Goal: Information Seeking & Learning: Learn about a topic

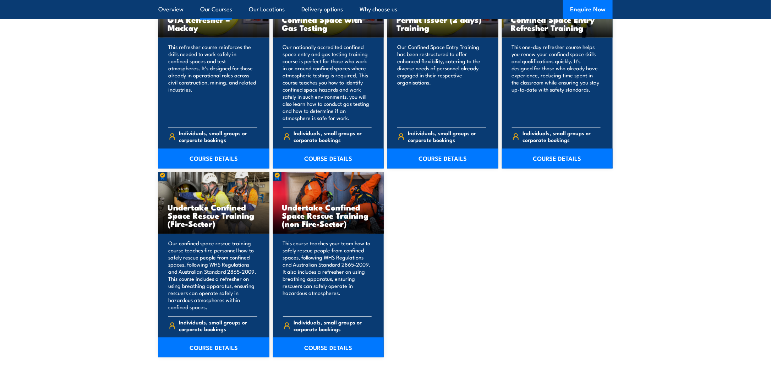
scroll to position [568, 0]
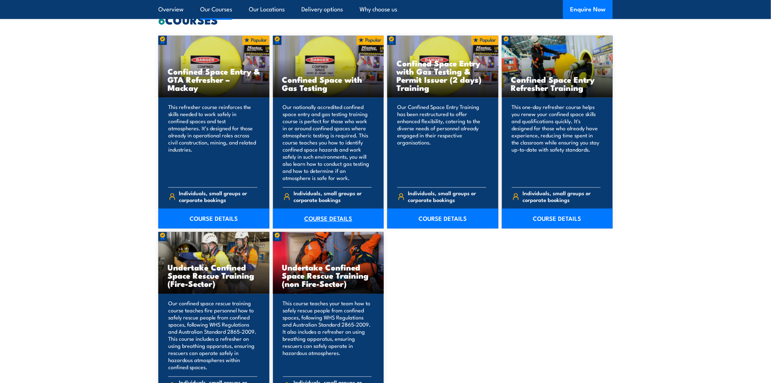
click at [336, 213] on link "COURSE DETAILS" at bounding box center [328, 219] width 111 height 20
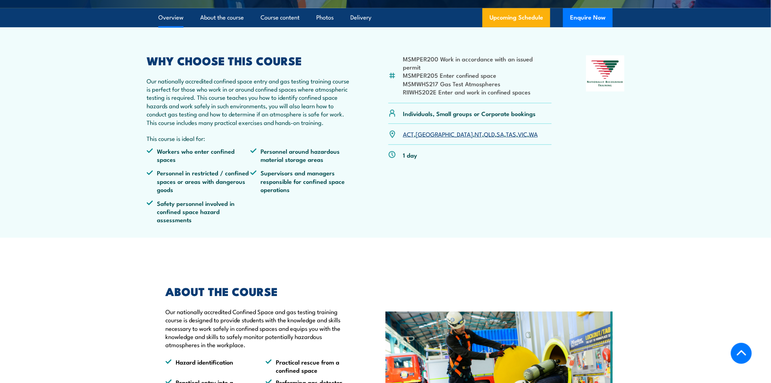
scroll to position [284, 0]
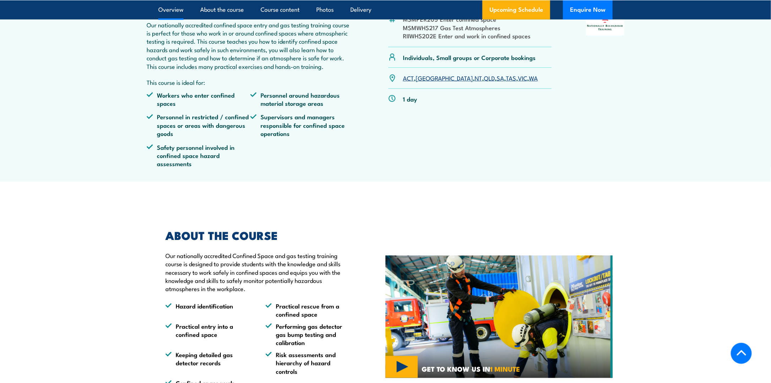
click at [518, 82] on link "VIC" at bounding box center [522, 78] width 9 height 9
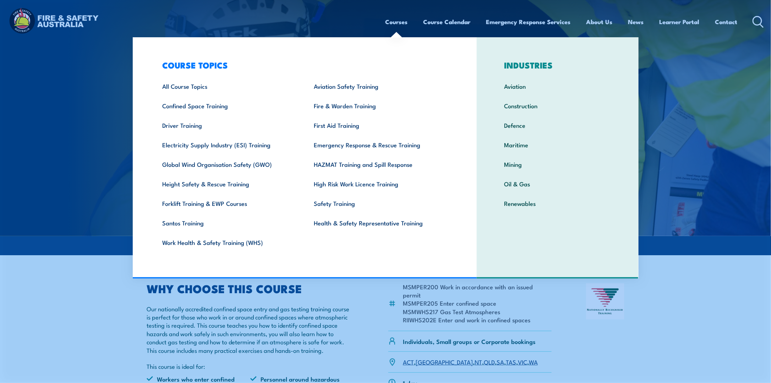
click at [401, 22] on link "Courses" at bounding box center [397, 21] width 22 height 19
click at [208, 104] on link "Confined Space Training" at bounding box center [228, 106] width 152 height 20
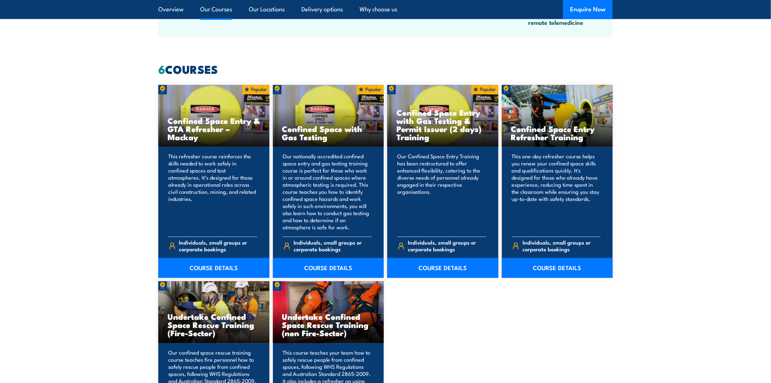
scroll to position [568, 0]
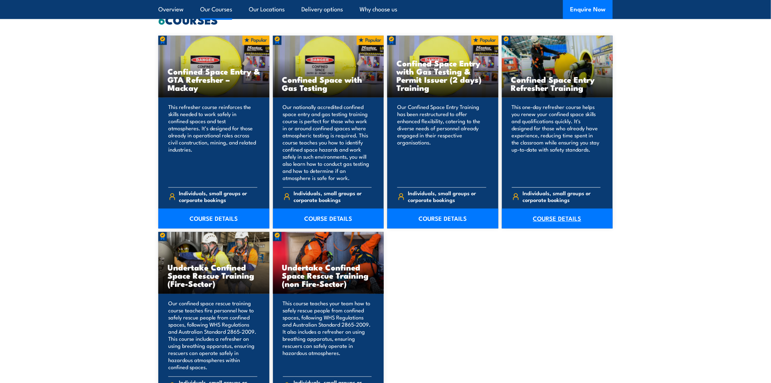
click at [563, 219] on link "COURSE DETAILS" at bounding box center [557, 219] width 111 height 20
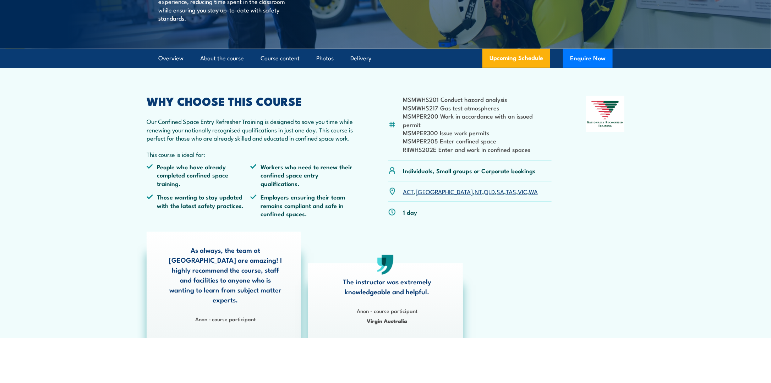
scroll to position [213, 0]
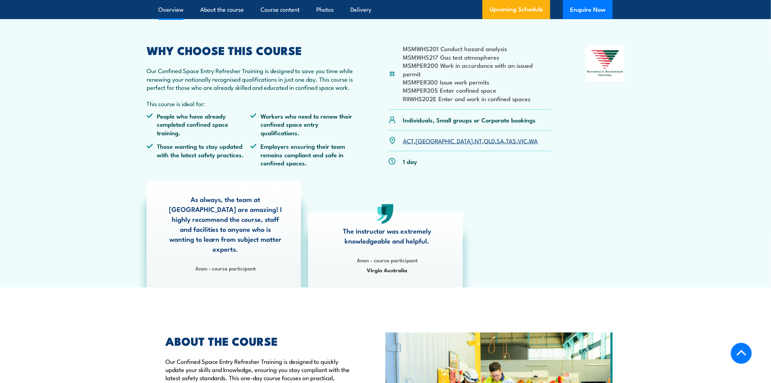
click at [518, 136] on link "VIC" at bounding box center [522, 140] width 9 height 9
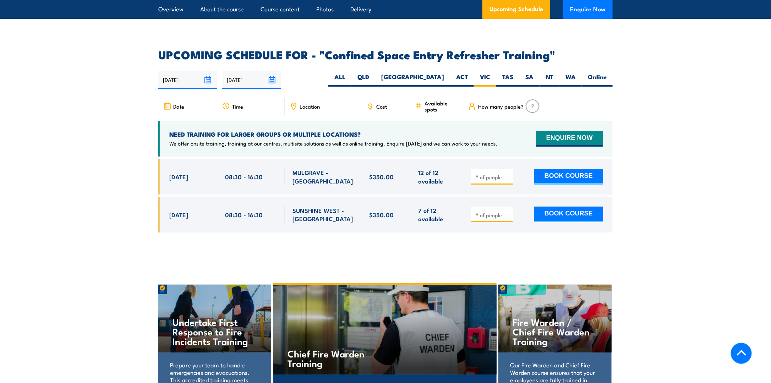
scroll to position [1303, 0]
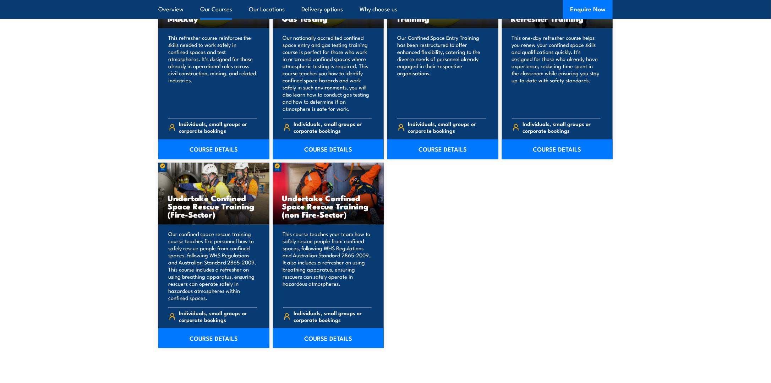
scroll to position [639, 0]
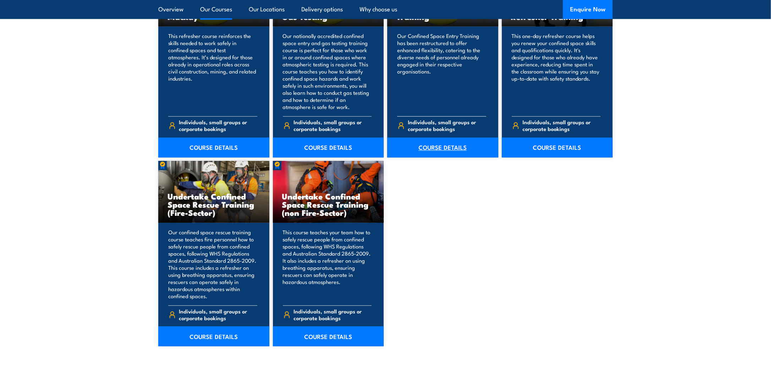
click at [431, 146] on link "COURSE DETAILS" at bounding box center [442, 148] width 111 height 20
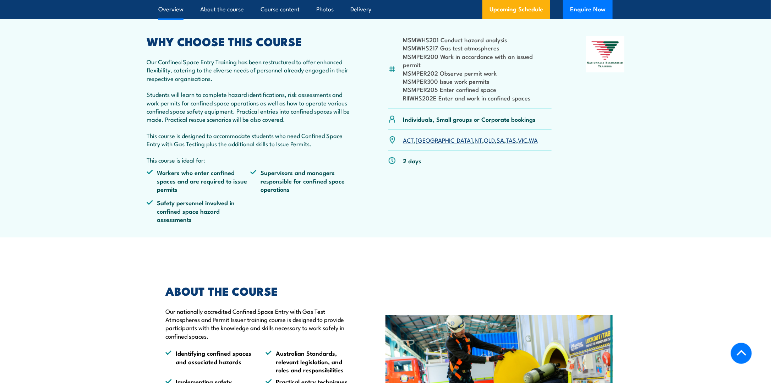
scroll to position [249, 0]
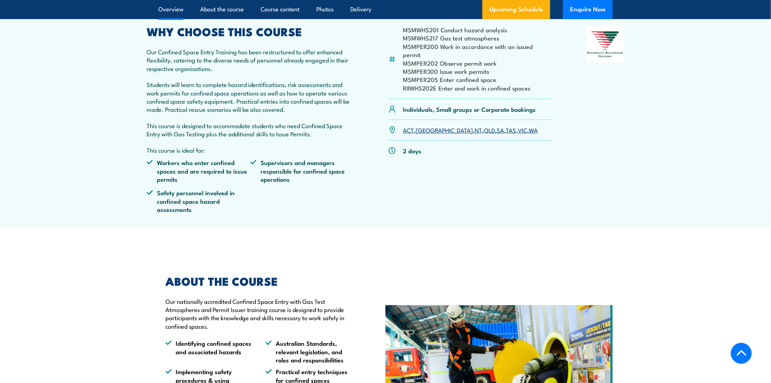
click at [518, 131] on link "VIC" at bounding box center [522, 130] width 9 height 9
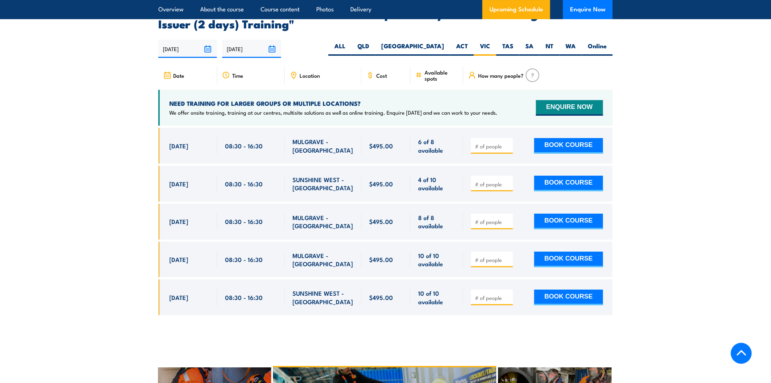
scroll to position [1342, 0]
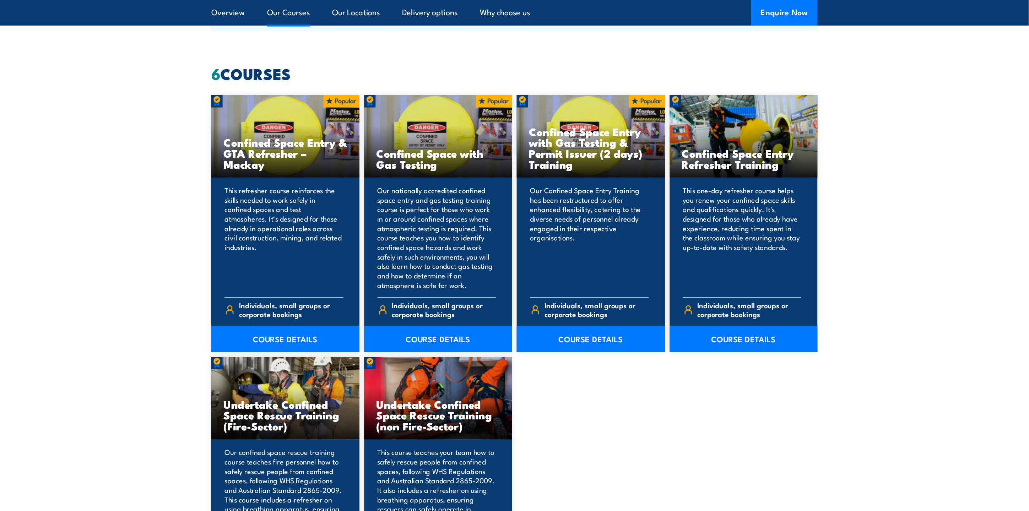
scroll to position [533, 0]
